Goal: Understand process/instructions: Learn how to perform a task or action

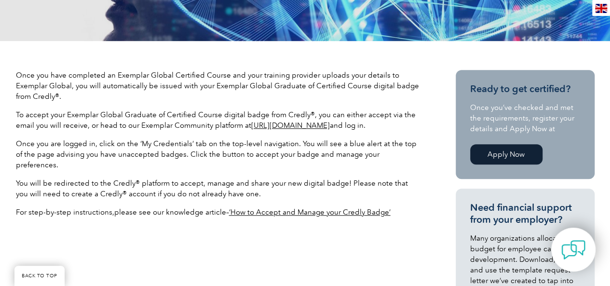
scroll to position [281, 0]
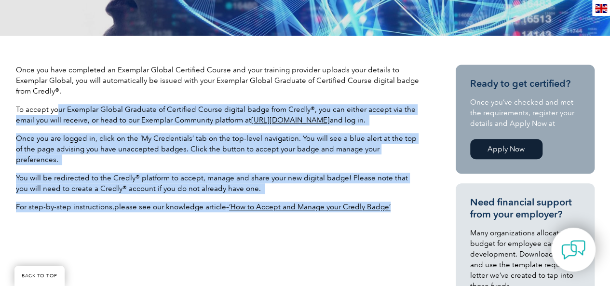
drag, startPoint x: 58, startPoint y: 107, endPoint x: 408, endPoint y: 187, distance: 359.2
click at [408, 187] on div "Once you have completed an Exemplar Global Certified Course and your training p…" at bounding box center [218, 142] width 405 height 155
click at [396, 174] on span "You will be redirected to the Credly® platform to accept, manage and share your…" at bounding box center [212, 183] width 392 height 19
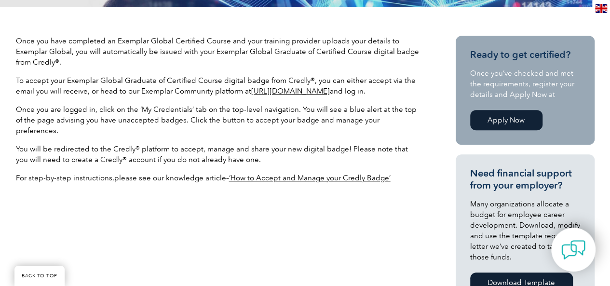
scroll to position [314, 0]
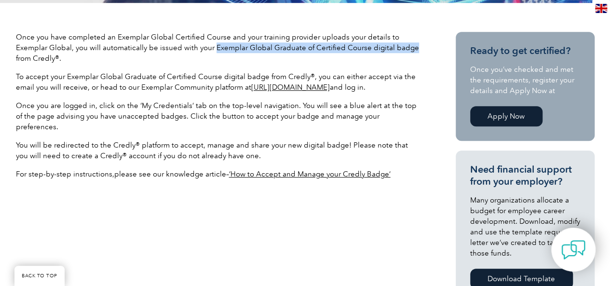
drag, startPoint x: 213, startPoint y: 47, endPoint x: 410, endPoint y: 49, distance: 197.8
click at [410, 49] on p "Once you have completed an Exemplar Global Certified Course and your training p…" at bounding box center [218, 48] width 405 height 32
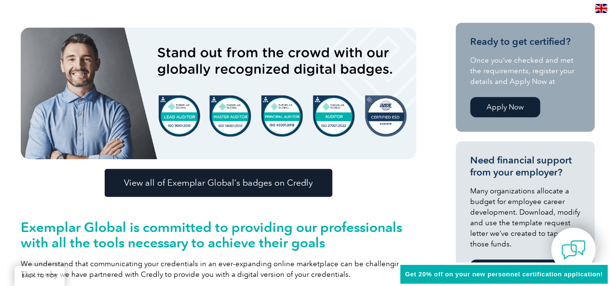
scroll to position [243, 0]
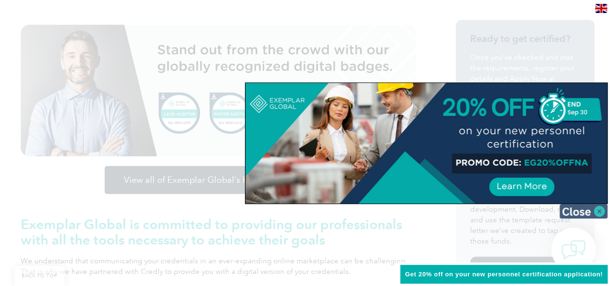
click at [574, 210] on img at bounding box center [584, 211] width 48 height 14
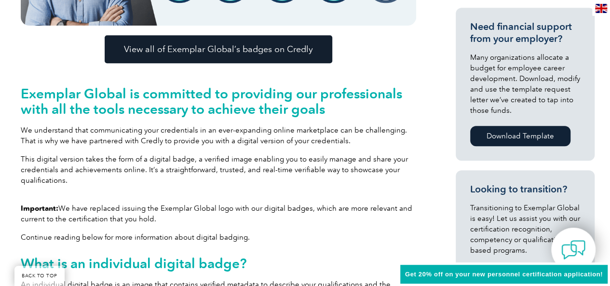
scroll to position [388, 0]
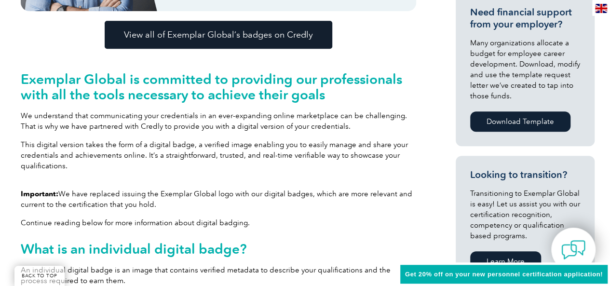
click at [290, 28] on link "View all of Exemplar Global’s badges on Credly" at bounding box center [219, 35] width 228 height 28
